Goal: Transaction & Acquisition: Purchase product/service

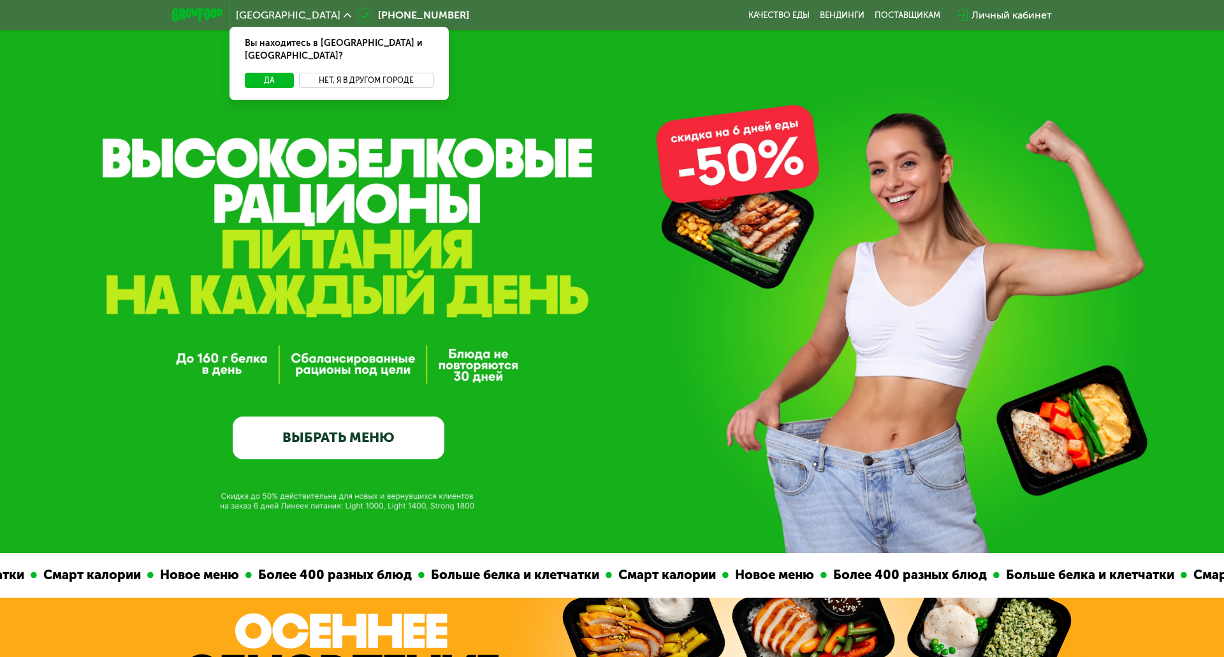
click at [384, 73] on button "Нет, я в другом городе" at bounding box center [366, 80] width 135 height 15
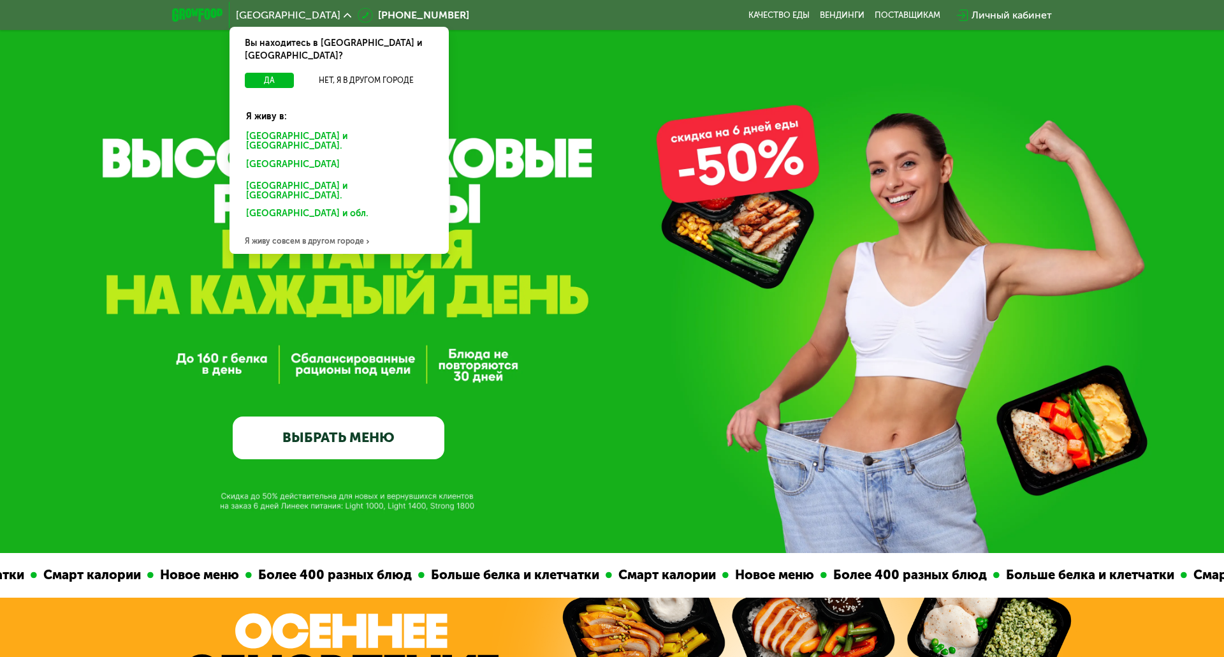
click at [318, 128] on div "[GEOGRAPHIC_DATA] и [GEOGRAPHIC_DATA]." at bounding box center [339, 141] width 204 height 27
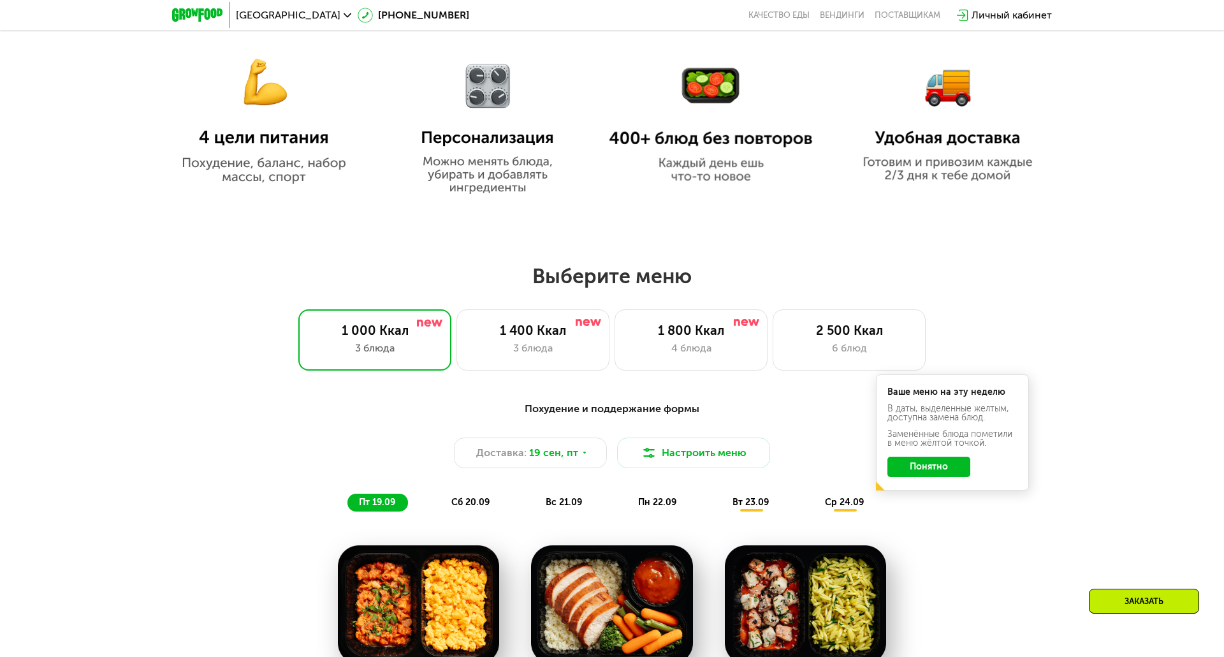
scroll to position [831, 0]
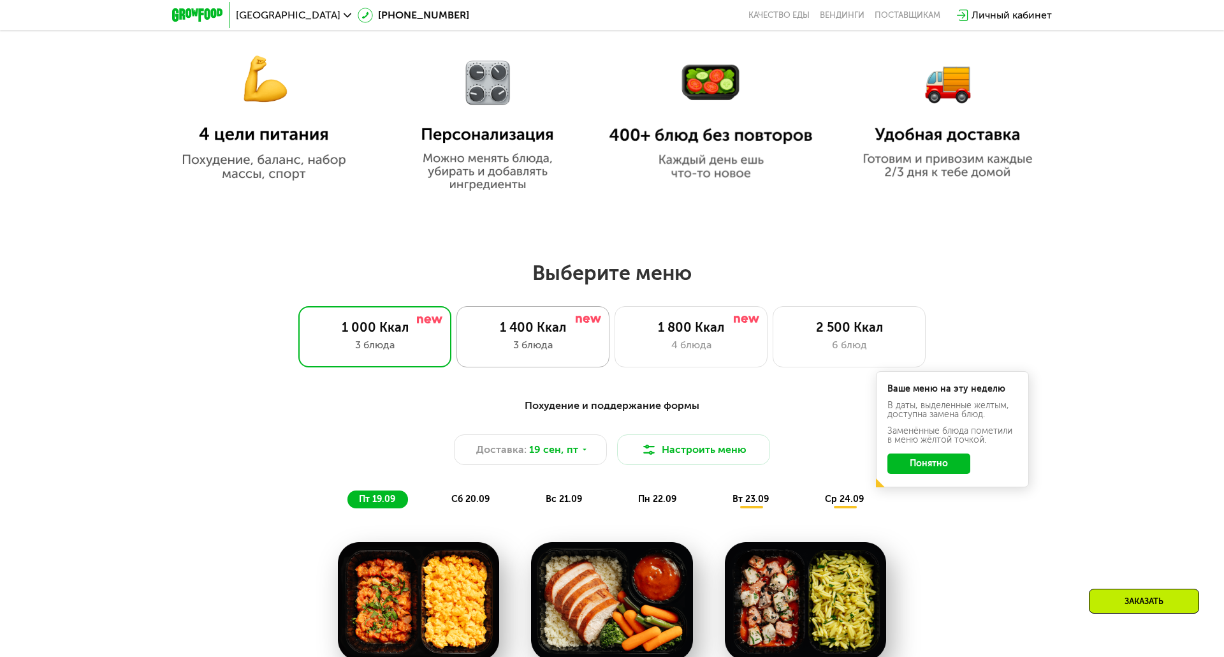
click at [562, 336] on div "1 400 Ккал 3 блюда" at bounding box center [532, 336] width 153 height 61
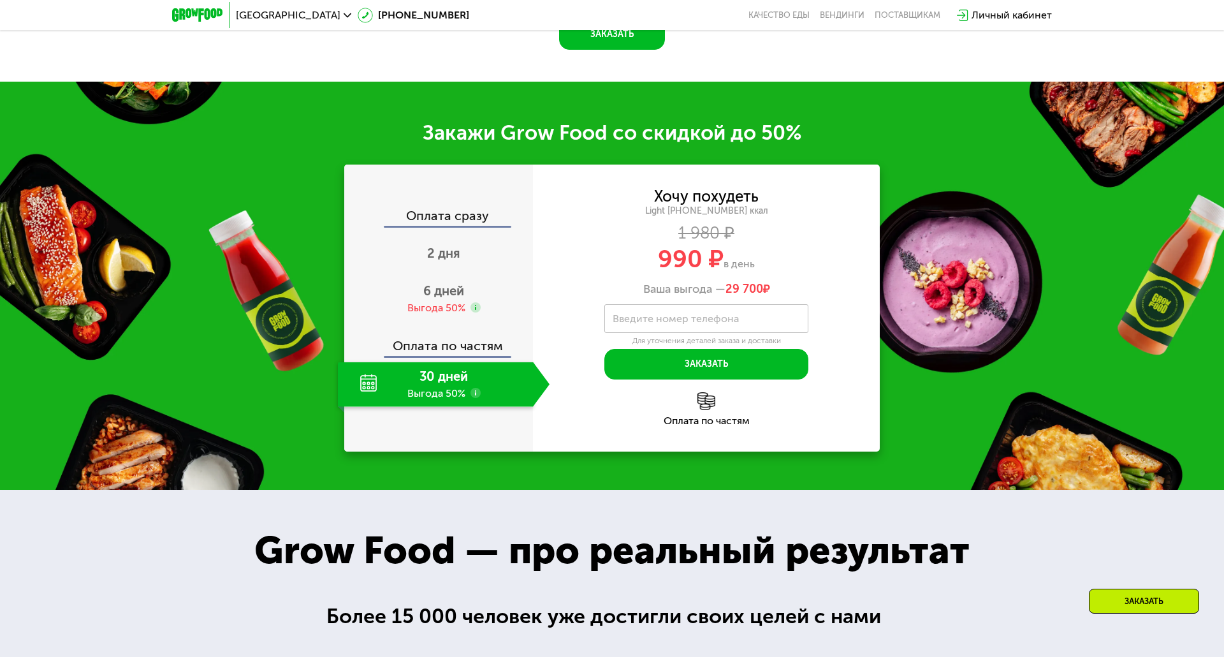
scroll to position [1594, 0]
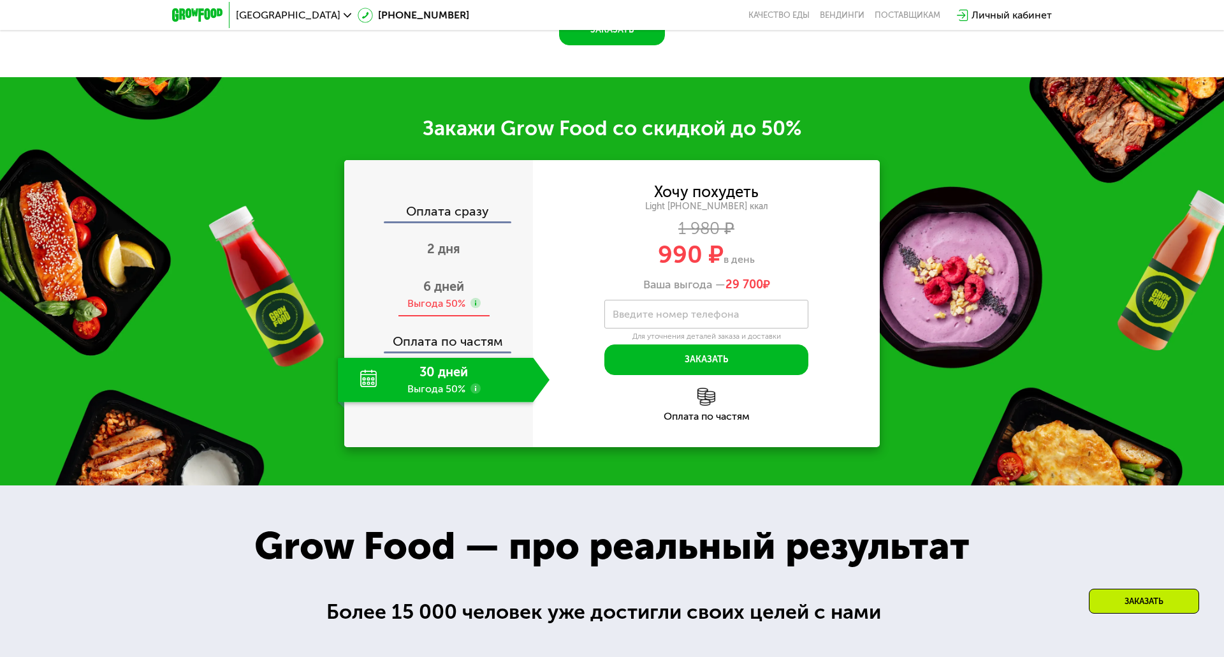
click at [421, 310] on div "Выгода 50%" at bounding box center [436, 303] width 58 height 14
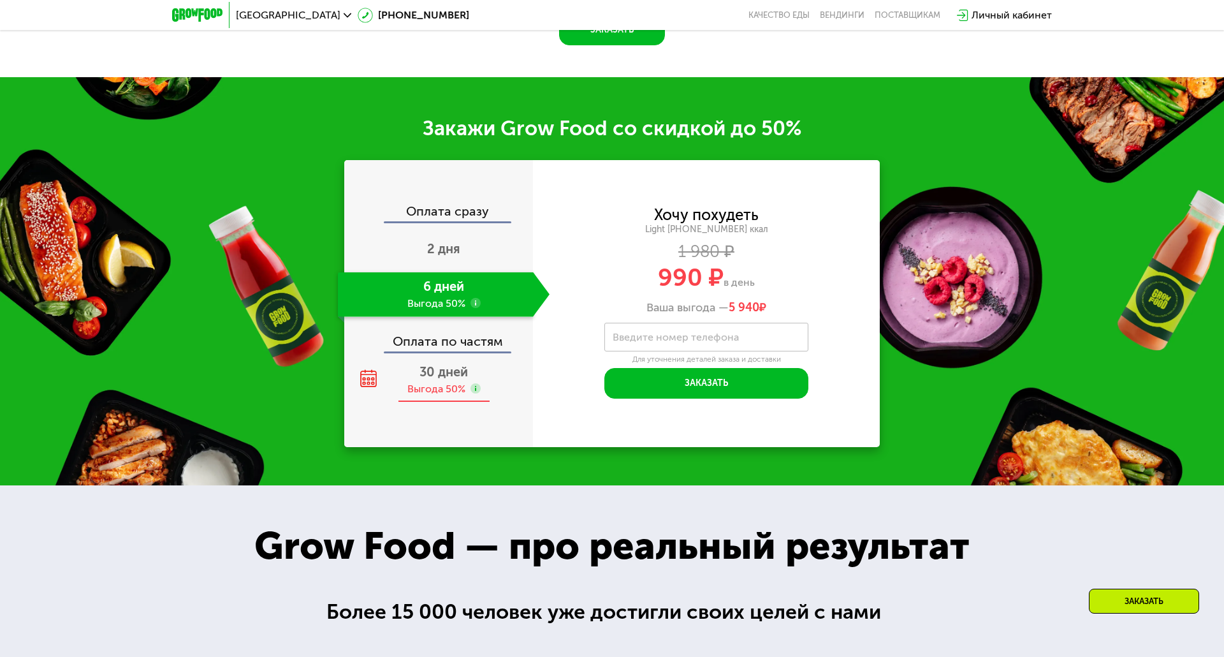
click at [445, 379] on span "30 дней" at bounding box center [443, 371] width 48 height 15
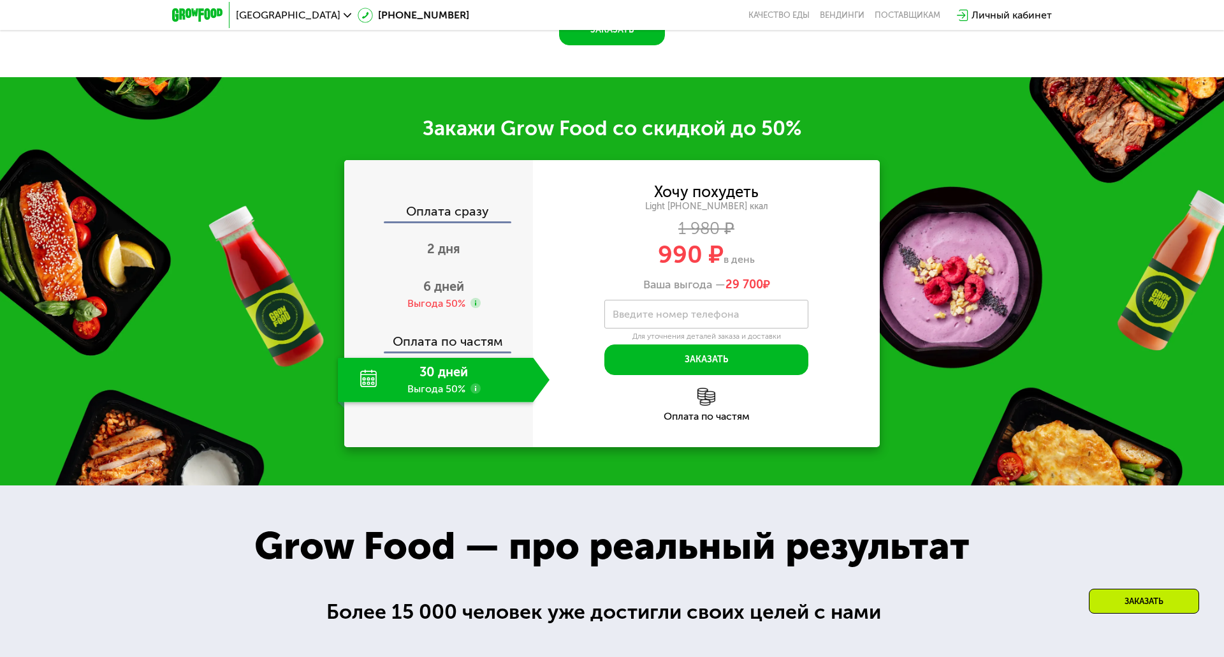
click at [476, 393] on use at bounding box center [475, 388] width 10 height 10
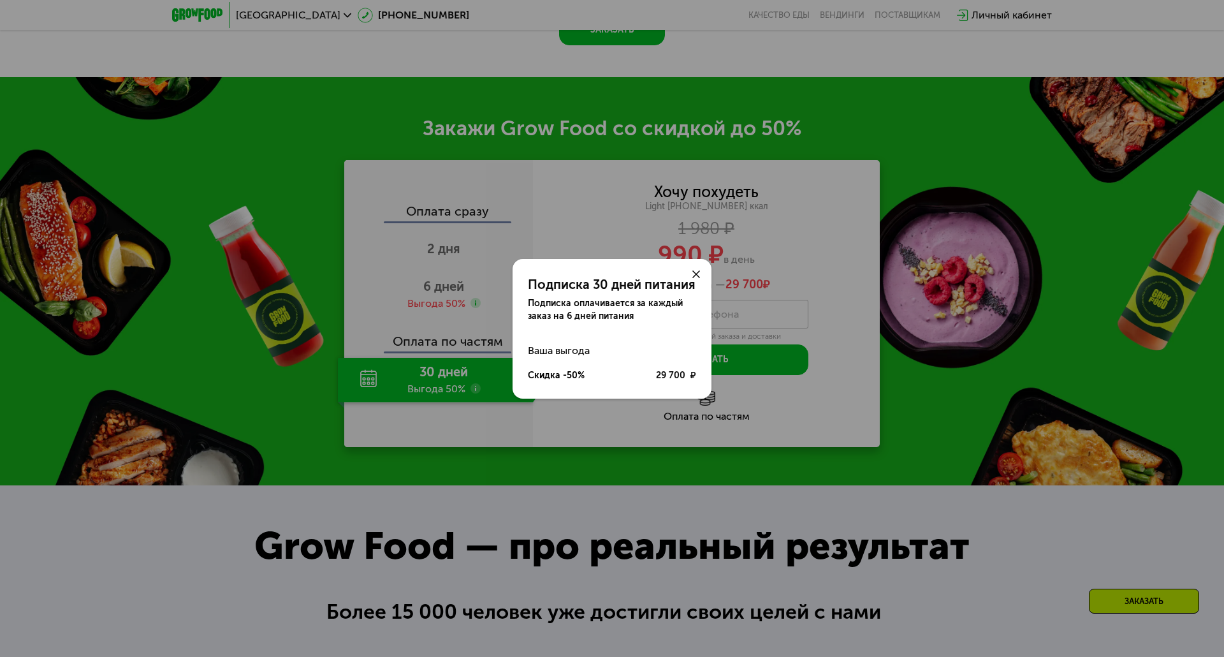
click at [700, 272] on div at bounding box center [696, 274] width 31 height 31
click at [695, 270] on icon at bounding box center [696, 274] width 8 height 8
